Goal: Task Accomplishment & Management: Manage account settings

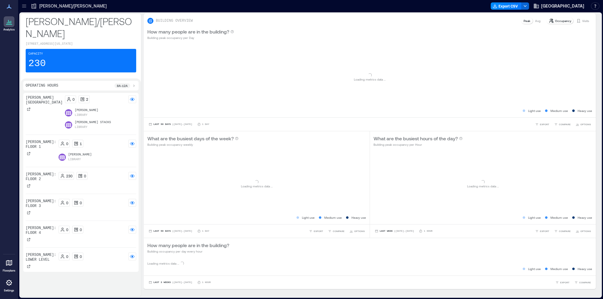
click at [6, 286] on icon at bounding box center [8, 282] width 7 height 7
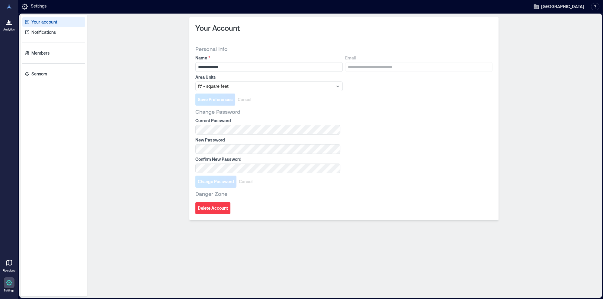
click at [44, 21] on p "Your account" at bounding box center [44, 22] width 26 height 6
click at [44, 77] on p "Sensors" at bounding box center [39, 74] width 16 height 6
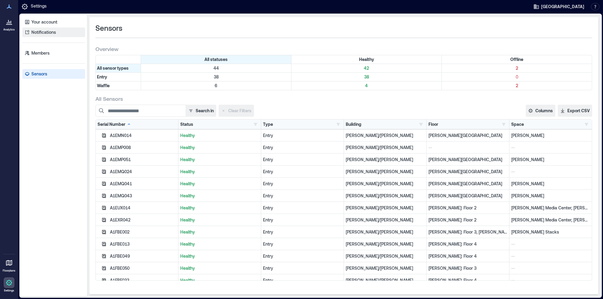
click at [49, 33] on p "Notifications" at bounding box center [43, 32] width 24 height 6
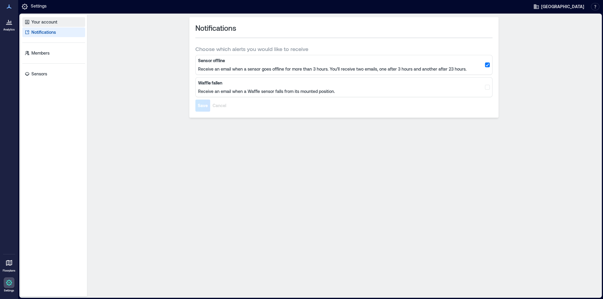
click at [47, 22] on p "Your account" at bounding box center [44, 22] width 26 height 6
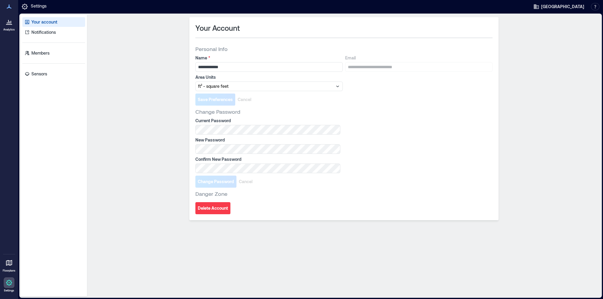
click at [8, 22] on icon at bounding box center [8, 22] width 1 height 4
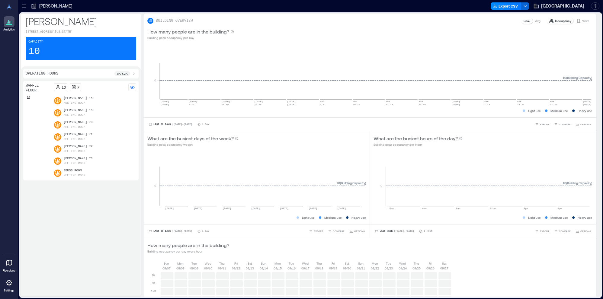
click at [83, 102] on p "Meeting Room" at bounding box center [75, 103] width 22 height 5
click at [69, 126] on p "Meeting Room" at bounding box center [75, 127] width 22 height 5
drag, startPoint x: 69, startPoint y: 126, endPoint x: 68, endPoint y: 117, distance: 9.1
click at [69, 125] on p "Meeting Room" at bounding box center [75, 127] width 22 height 5
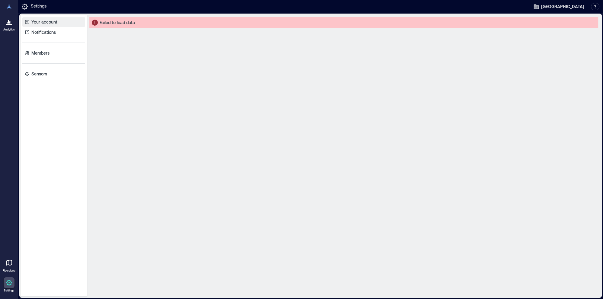
click at [43, 23] on p "Your account" at bounding box center [44, 22] width 26 height 6
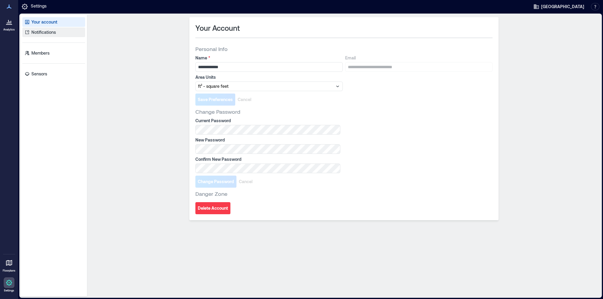
click at [45, 34] on p "Notifications" at bounding box center [43, 32] width 24 height 6
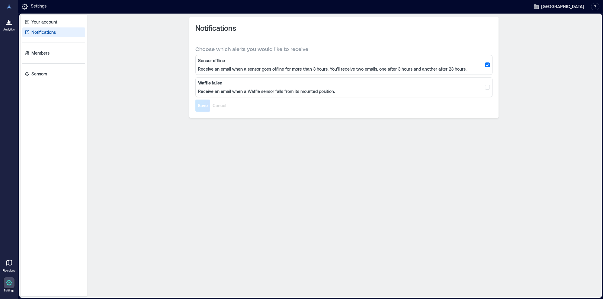
click at [40, 58] on div "Your account Notifications Members Sensors" at bounding box center [54, 156] width 66 height 282
click at [40, 54] on p "Members" at bounding box center [40, 53] width 18 height 6
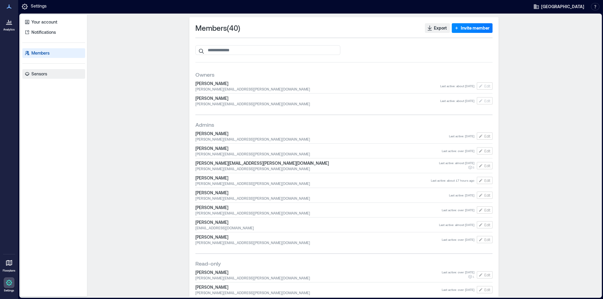
click at [41, 75] on p "Sensors" at bounding box center [39, 74] width 16 height 6
